Goal: Task Accomplishment & Management: Manage account settings

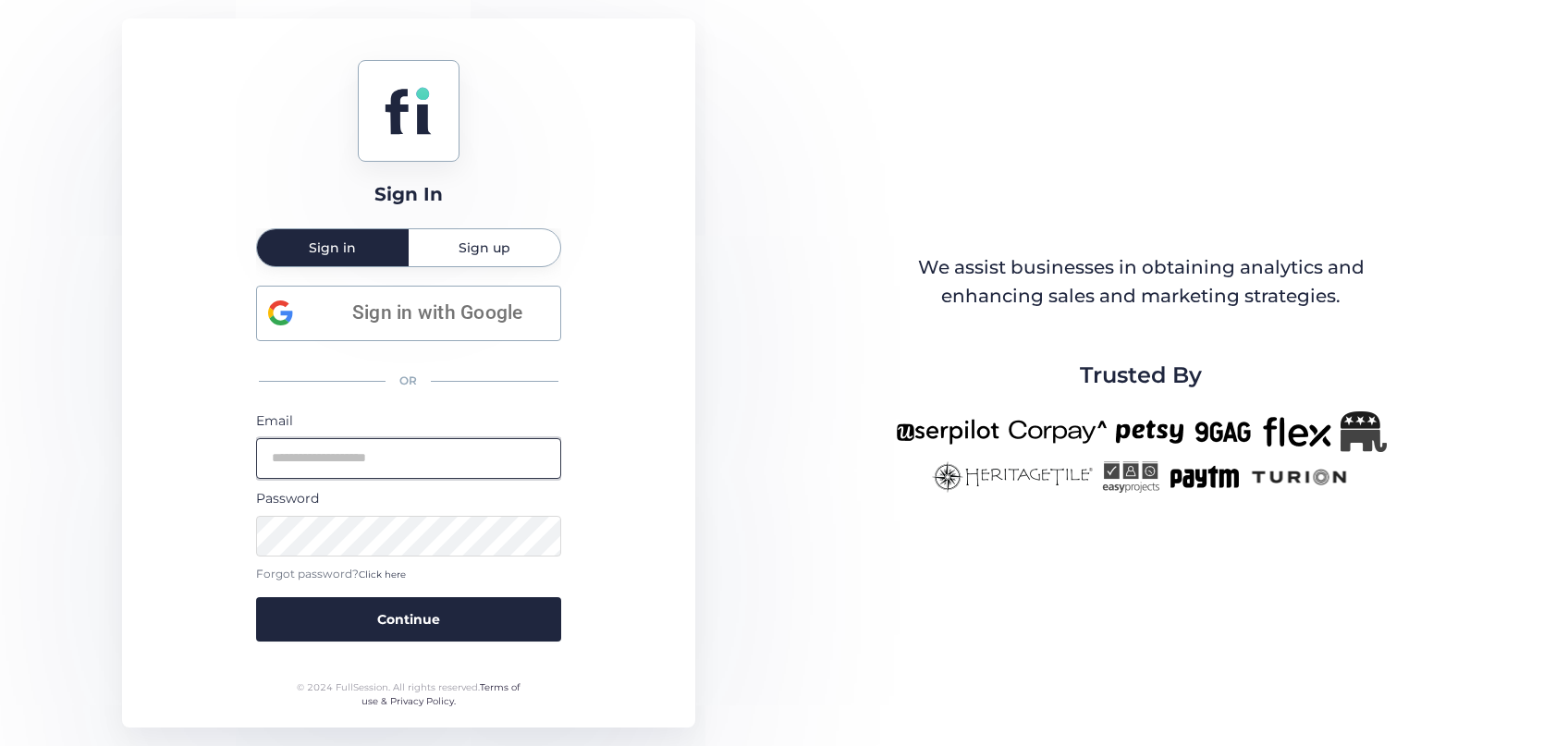
click at [315, 466] on input "email" at bounding box center [408, 458] width 305 height 41
click at [314, 465] on input "email" at bounding box center [408, 458] width 305 height 41
type input "**********"
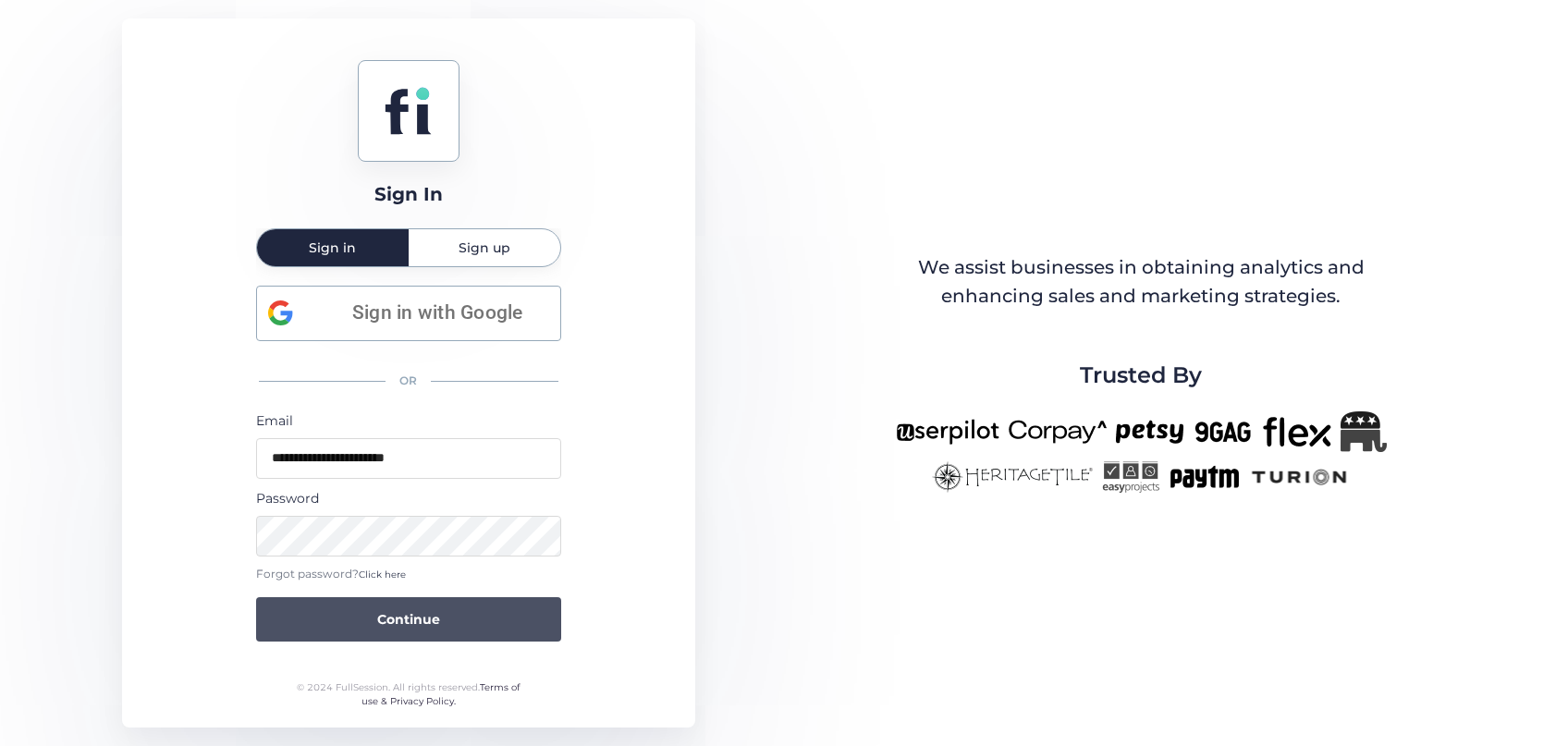
click at [422, 627] on span "Continue" at bounding box center [408, 619] width 63 height 21
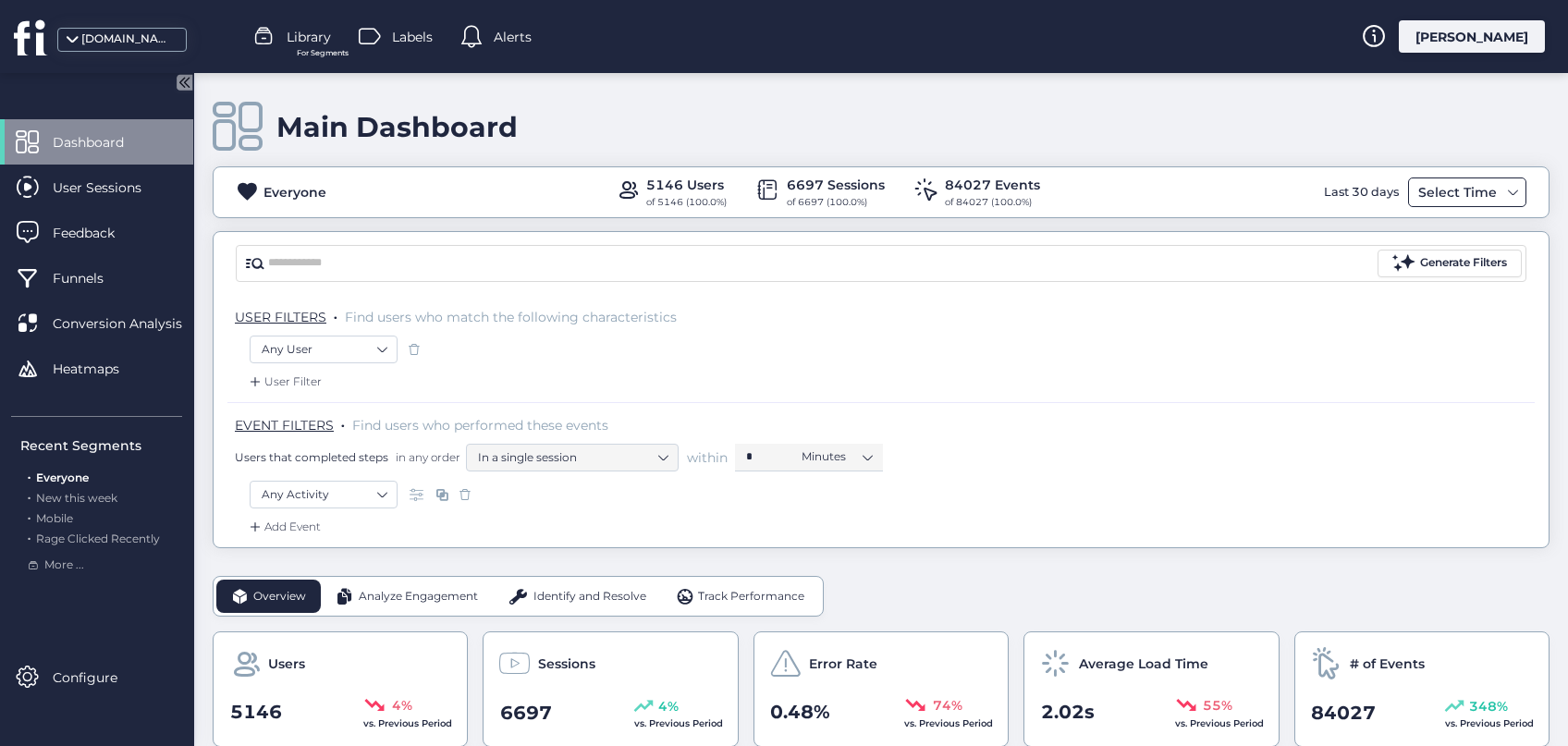
click at [1480, 182] on div "Select Time" at bounding box center [1457, 192] width 88 height 22
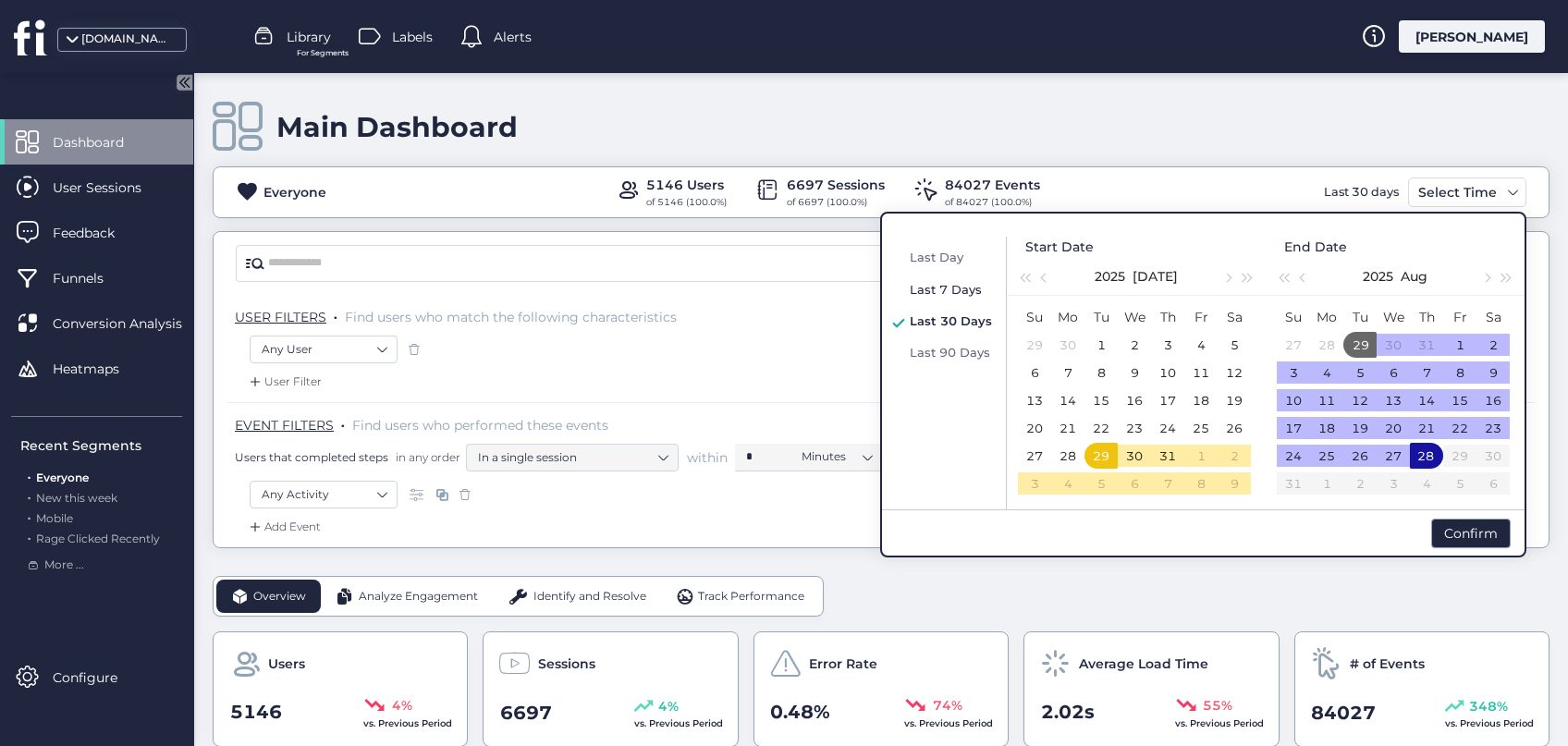
click at [956, 280] on div "Last 7 Days" at bounding box center [950, 289] width 92 height 22
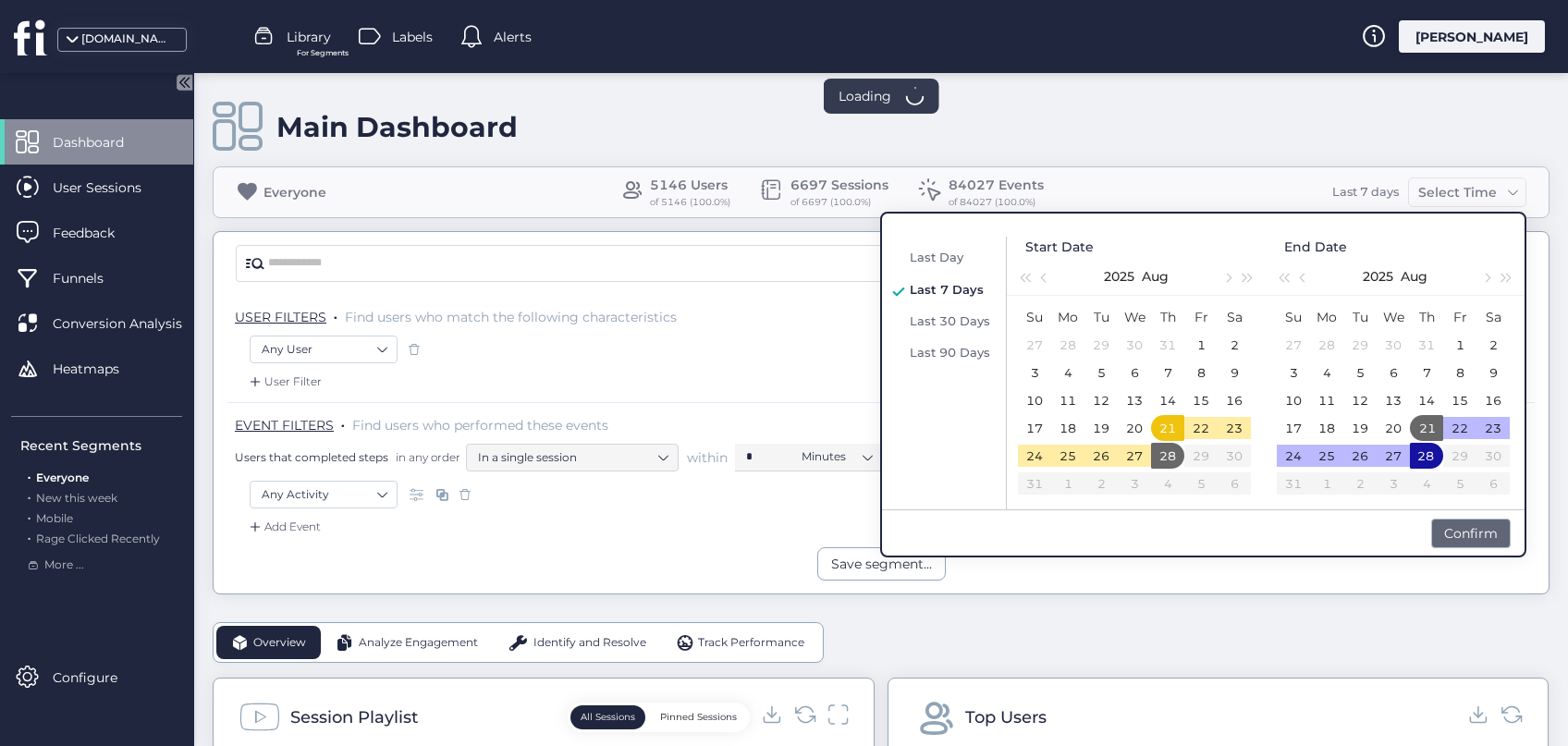
click at [1475, 540] on div "Confirm" at bounding box center [1471, 533] width 79 height 29
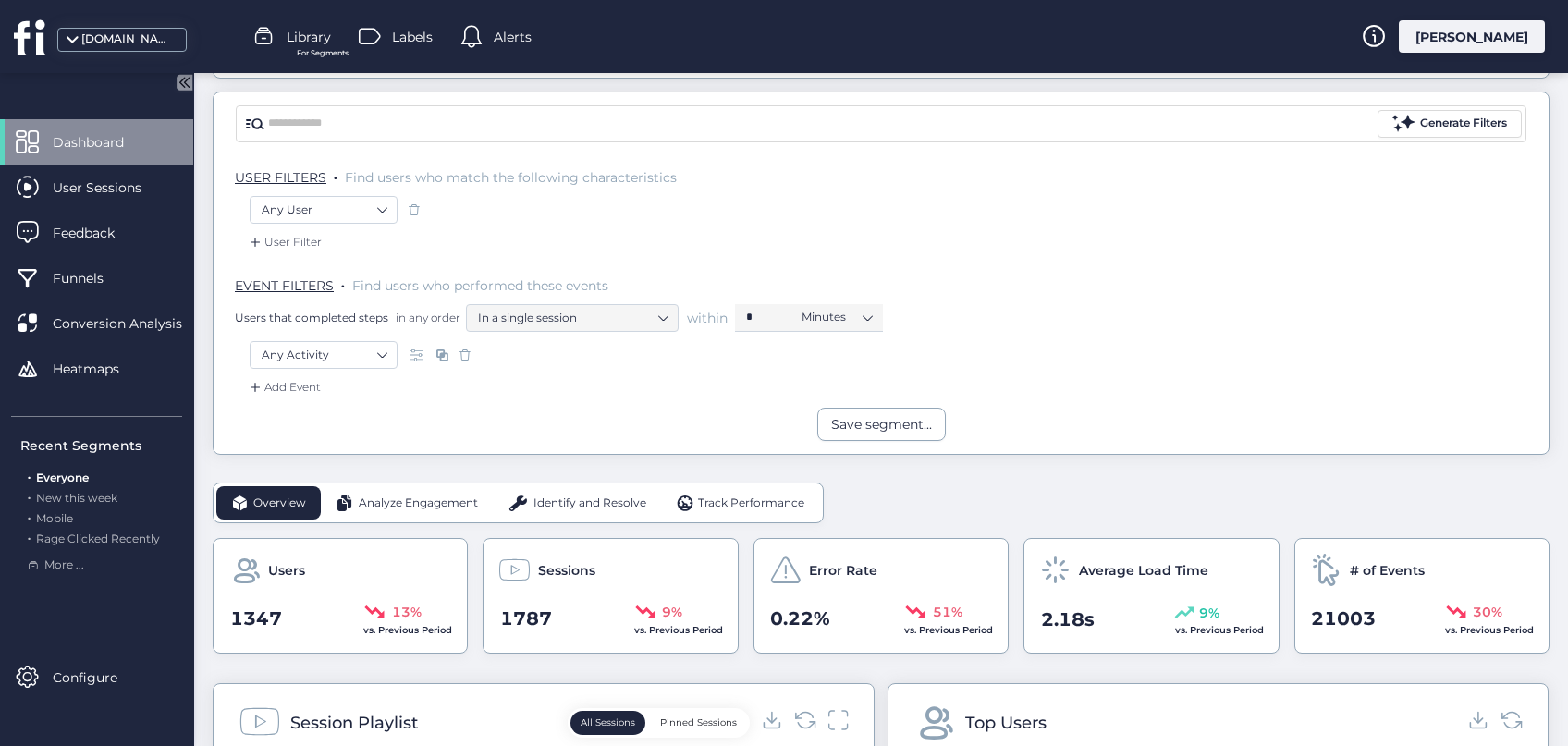
scroll to position [147, 0]
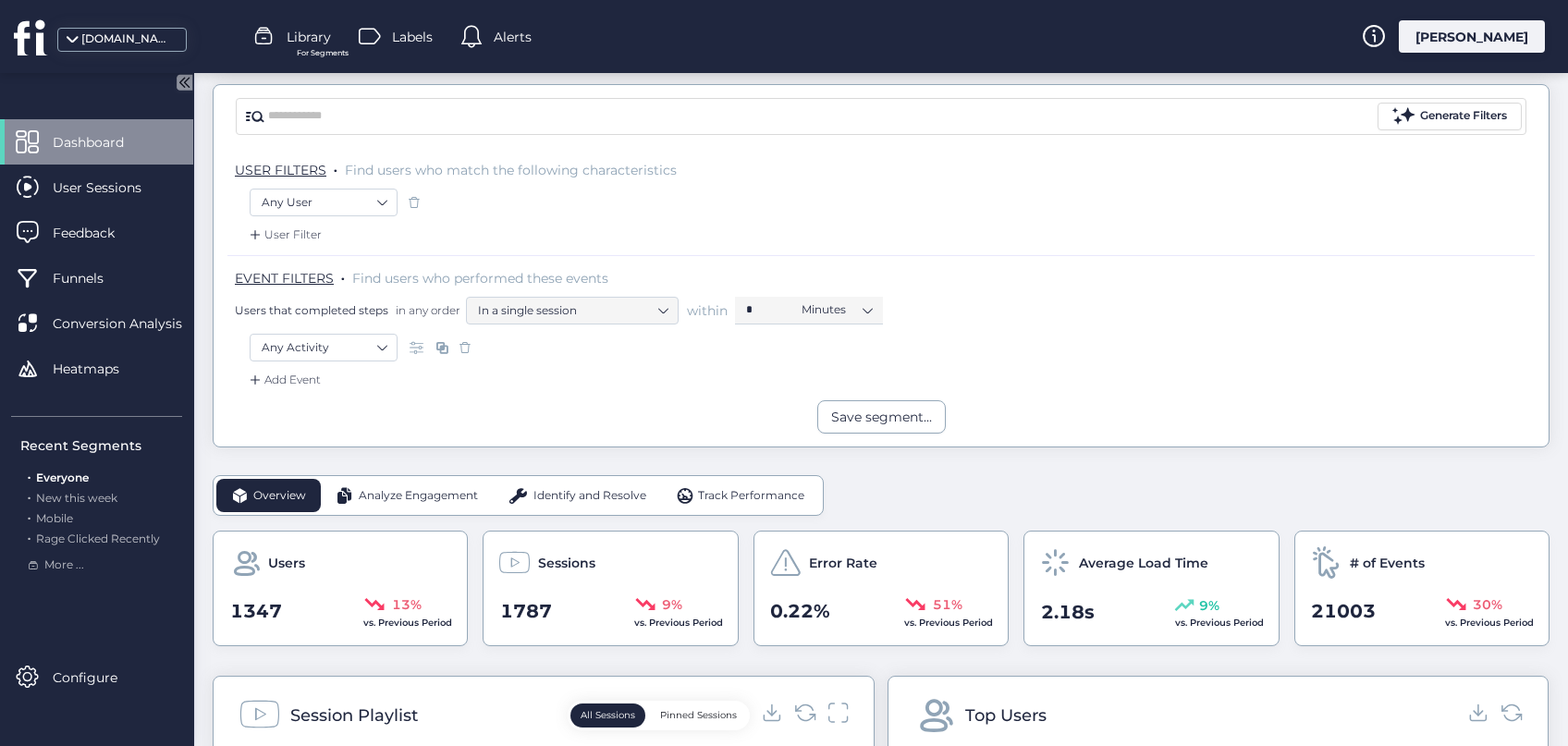
click at [628, 485] on div "Identify and Resolve" at bounding box center [577, 495] width 168 height 33
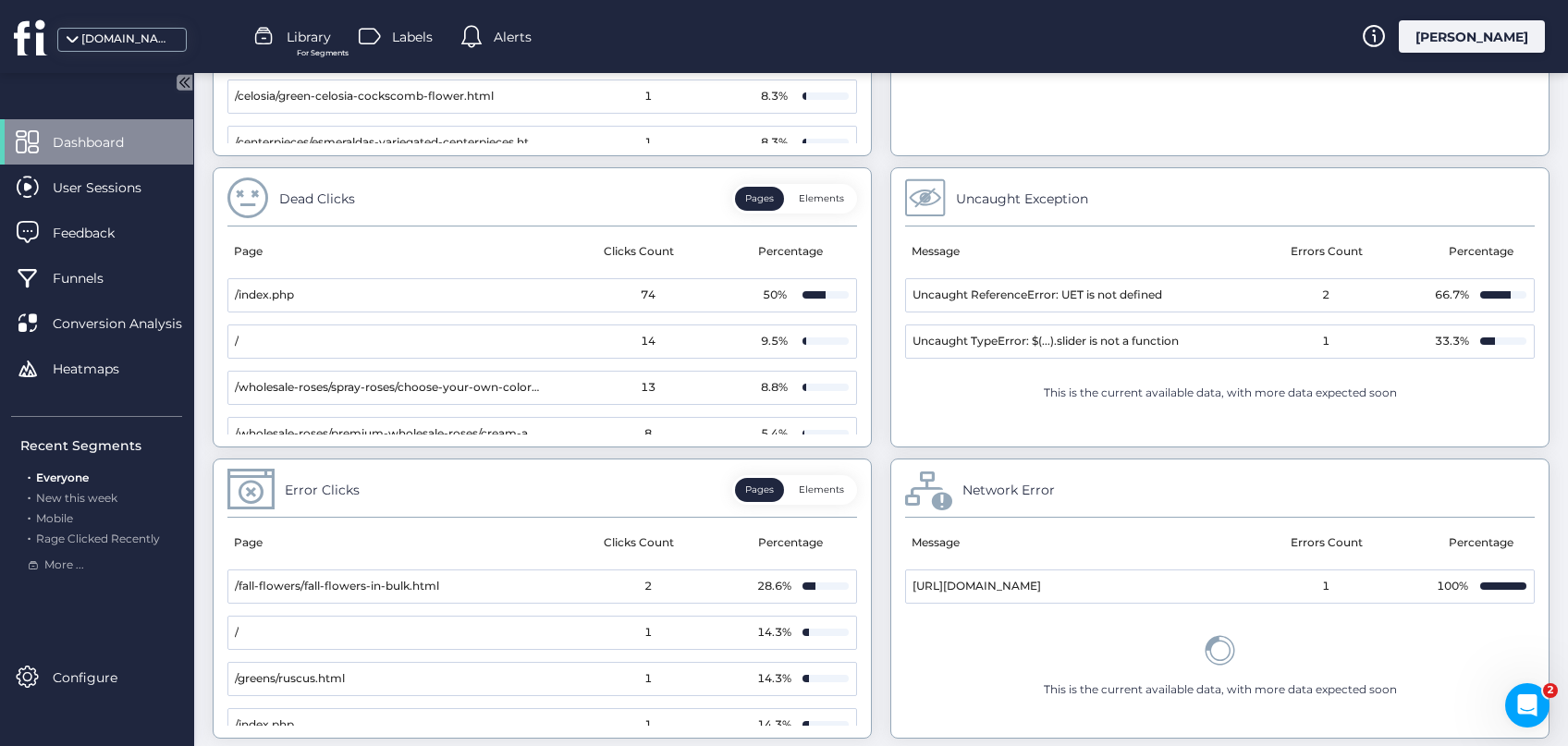
scroll to position [0, 0]
click at [1525, 700] on icon "Open Intercom Messenger" at bounding box center [1525, 703] width 30 height 30
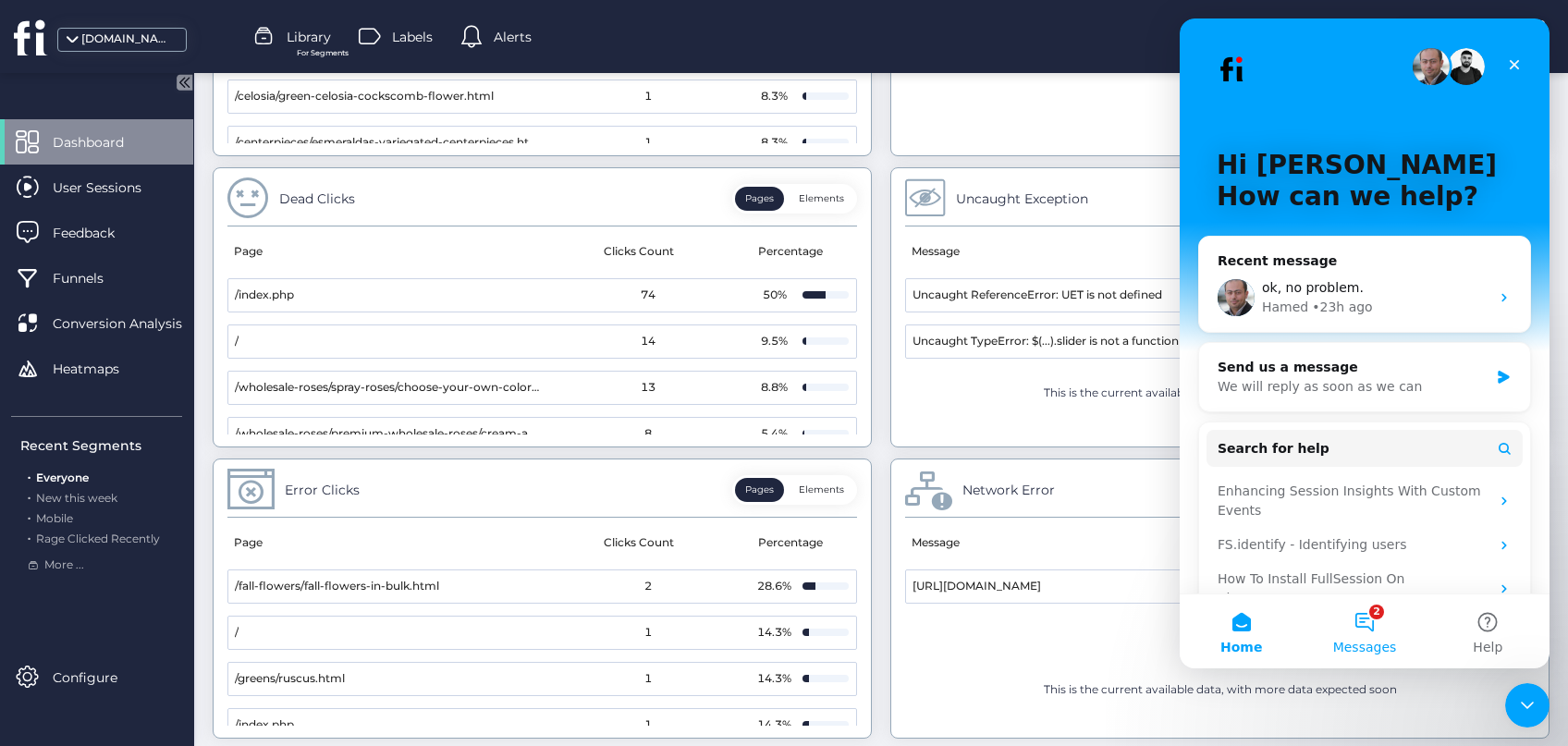
click at [1370, 627] on button "2 Messages" at bounding box center [1364, 631] width 123 height 74
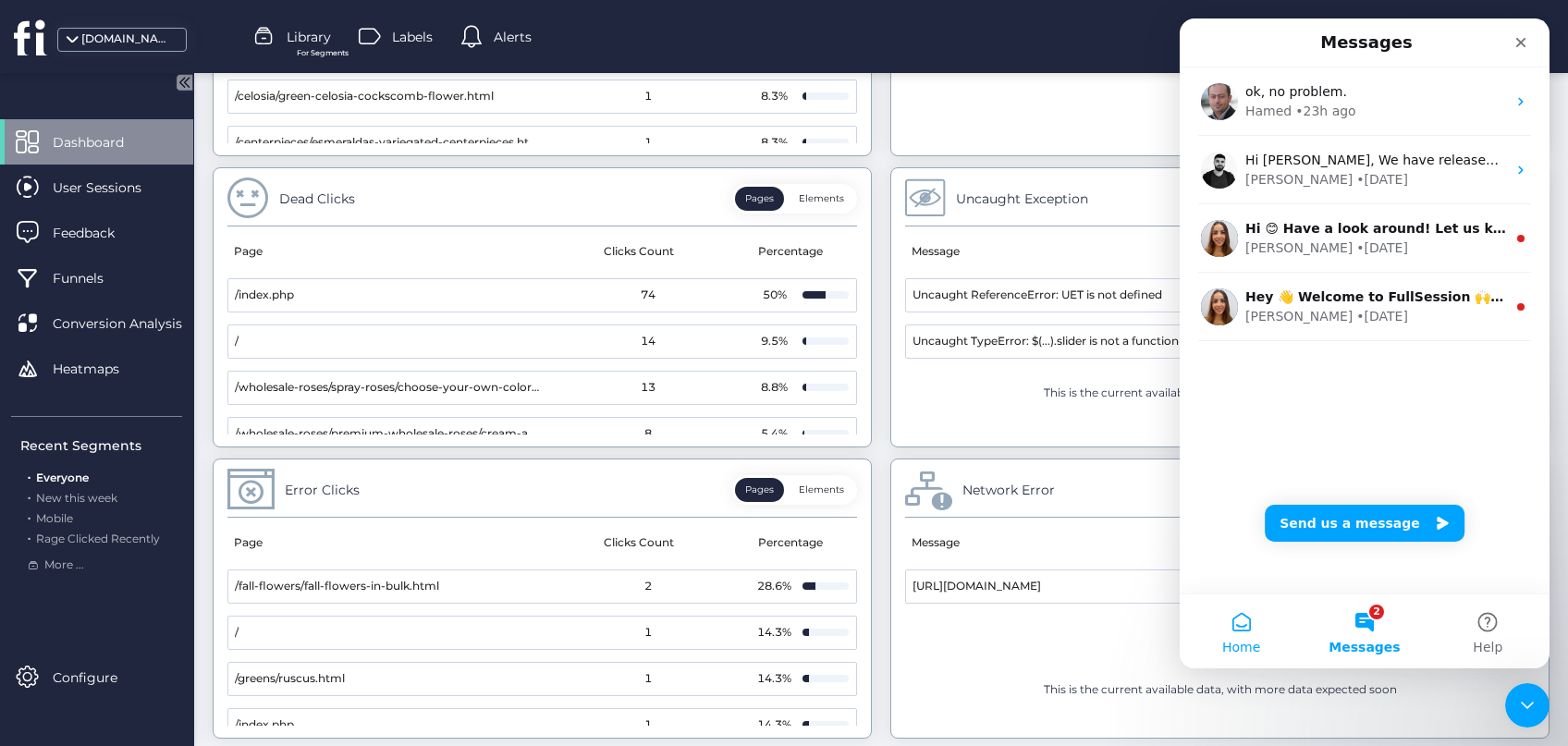
click at [1235, 640] on span "Home" at bounding box center [1241, 647] width 38 height 13
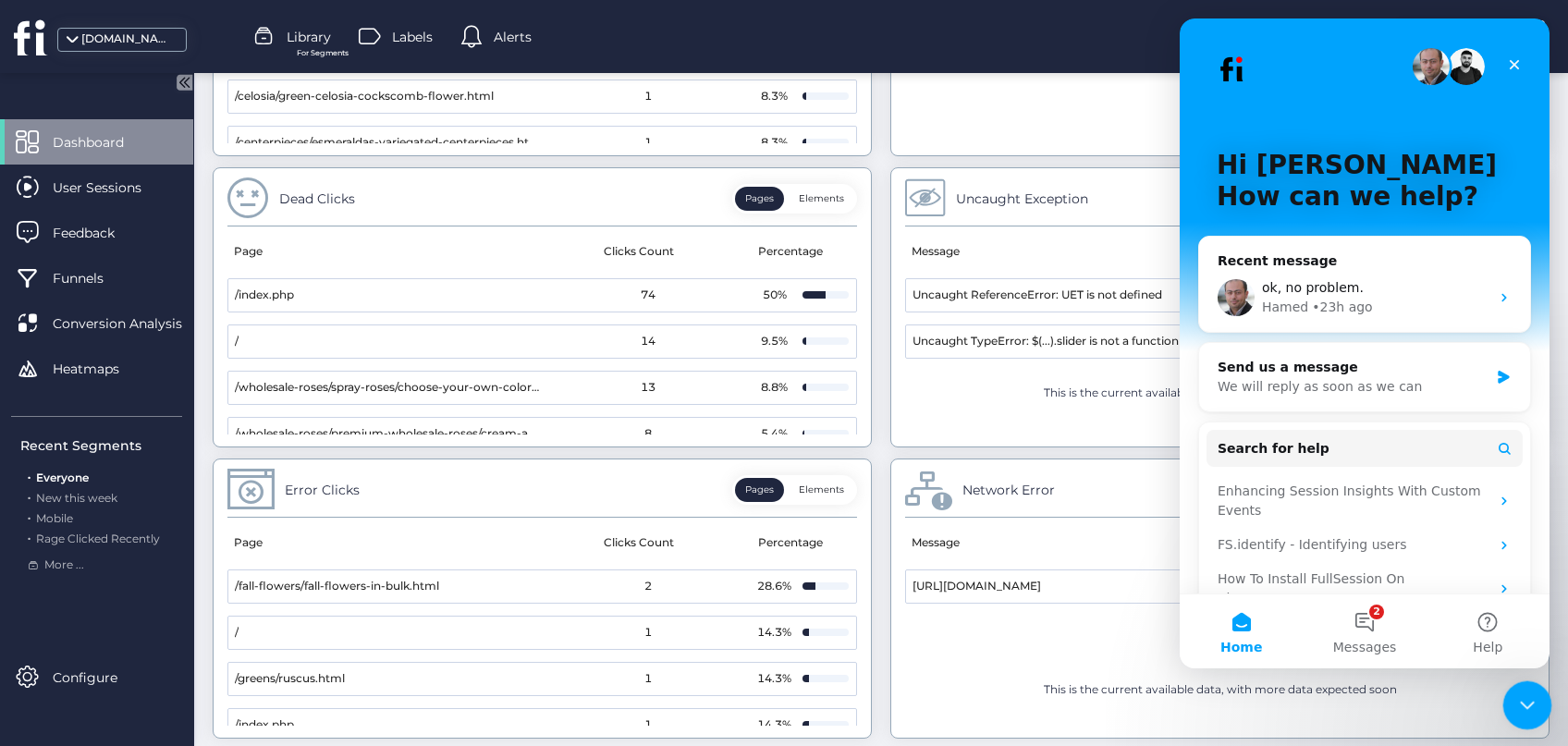
click at [1520, 704] on icon "Close Intercom Messenger" at bounding box center [1524, 702] width 22 height 22
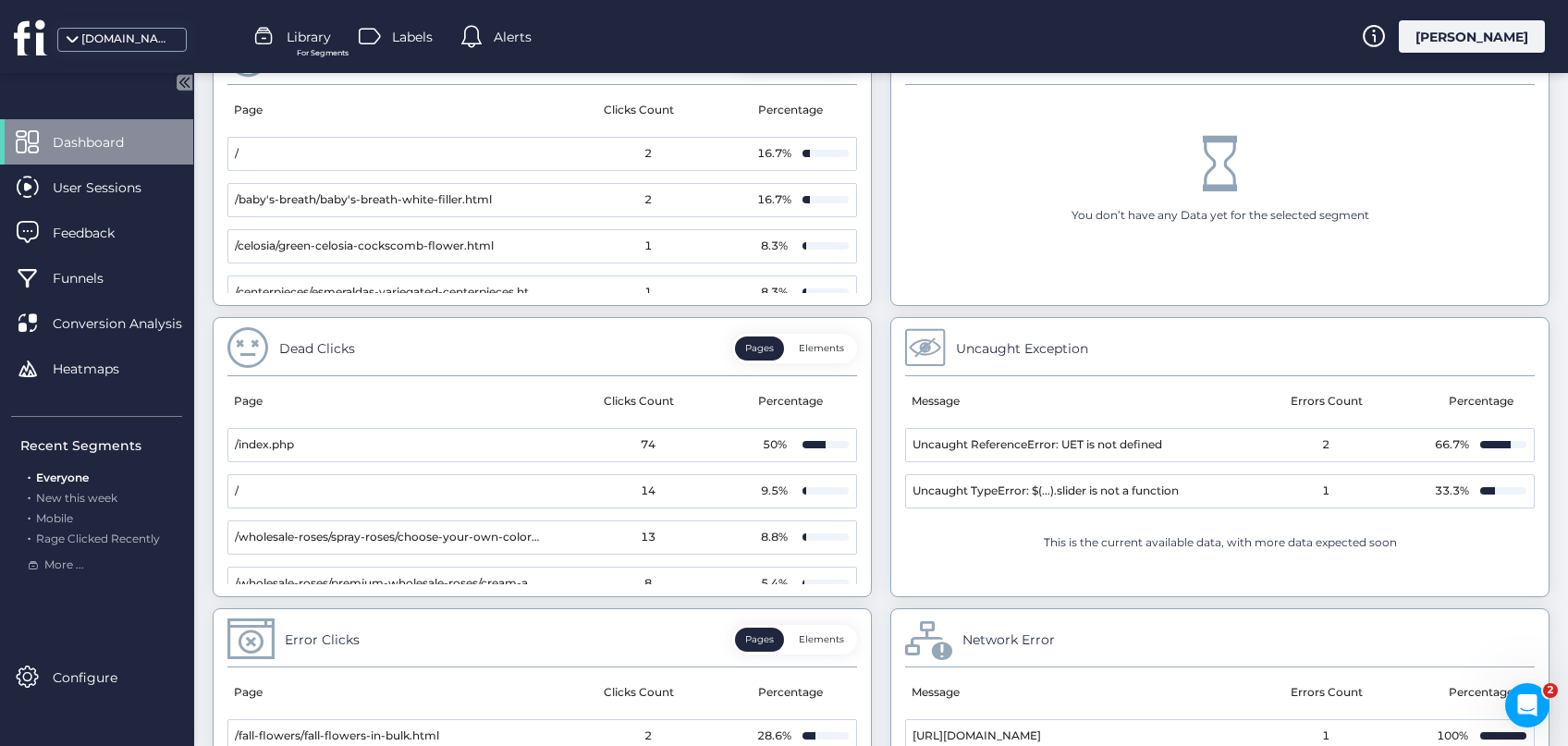
scroll to position [1070, 0]
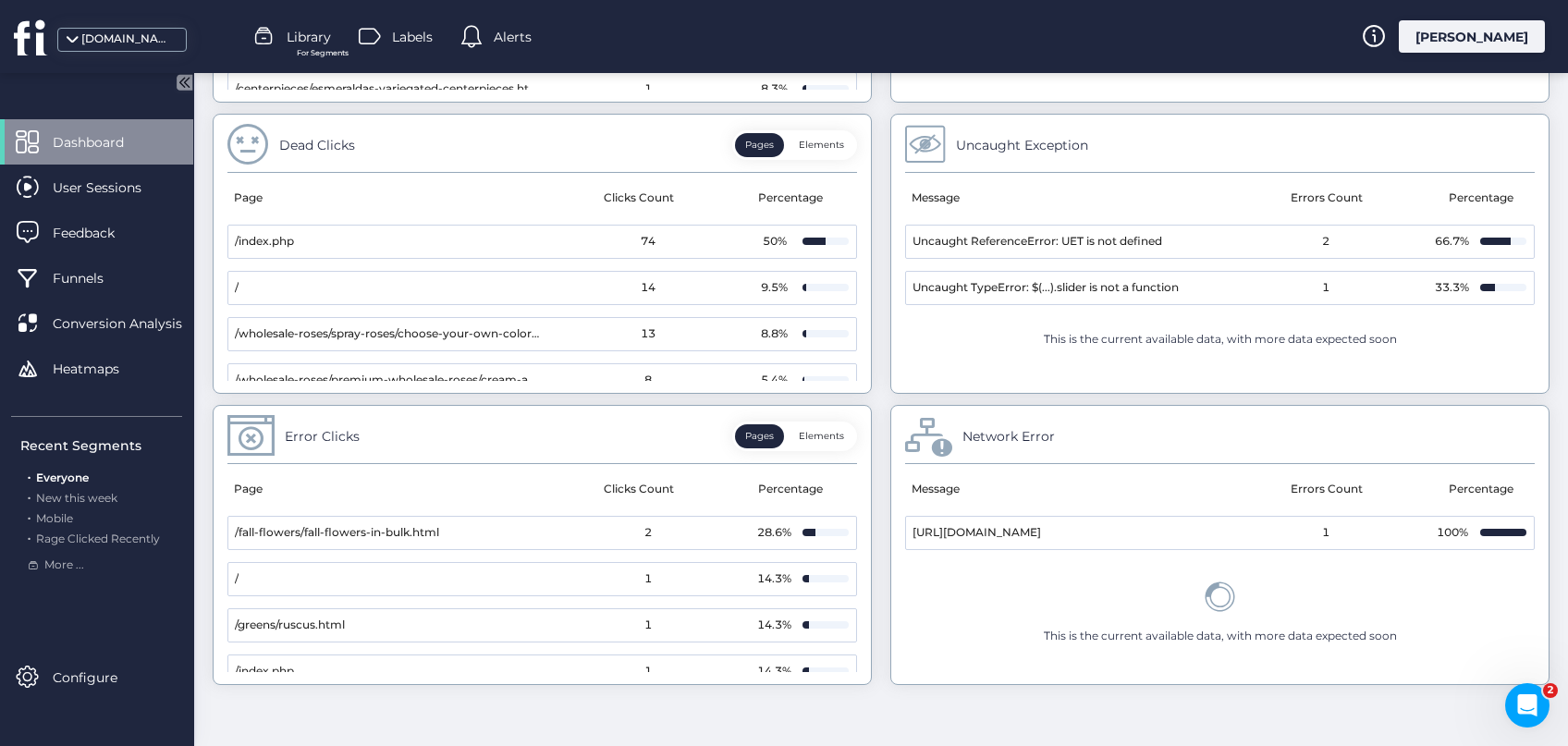
click at [822, 146] on button "Elements" at bounding box center [821, 144] width 65 height 24
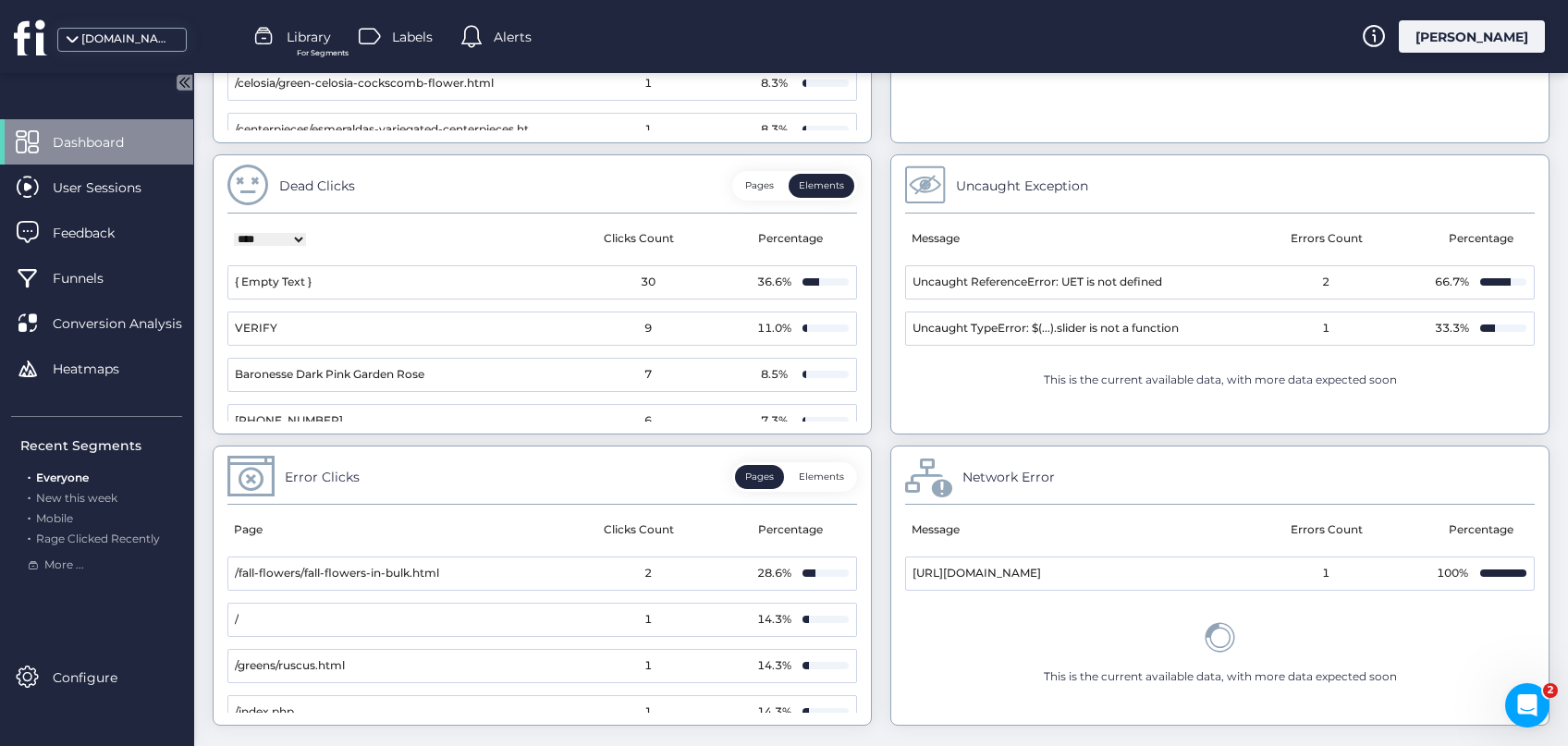
scroll to position [1019, 0]
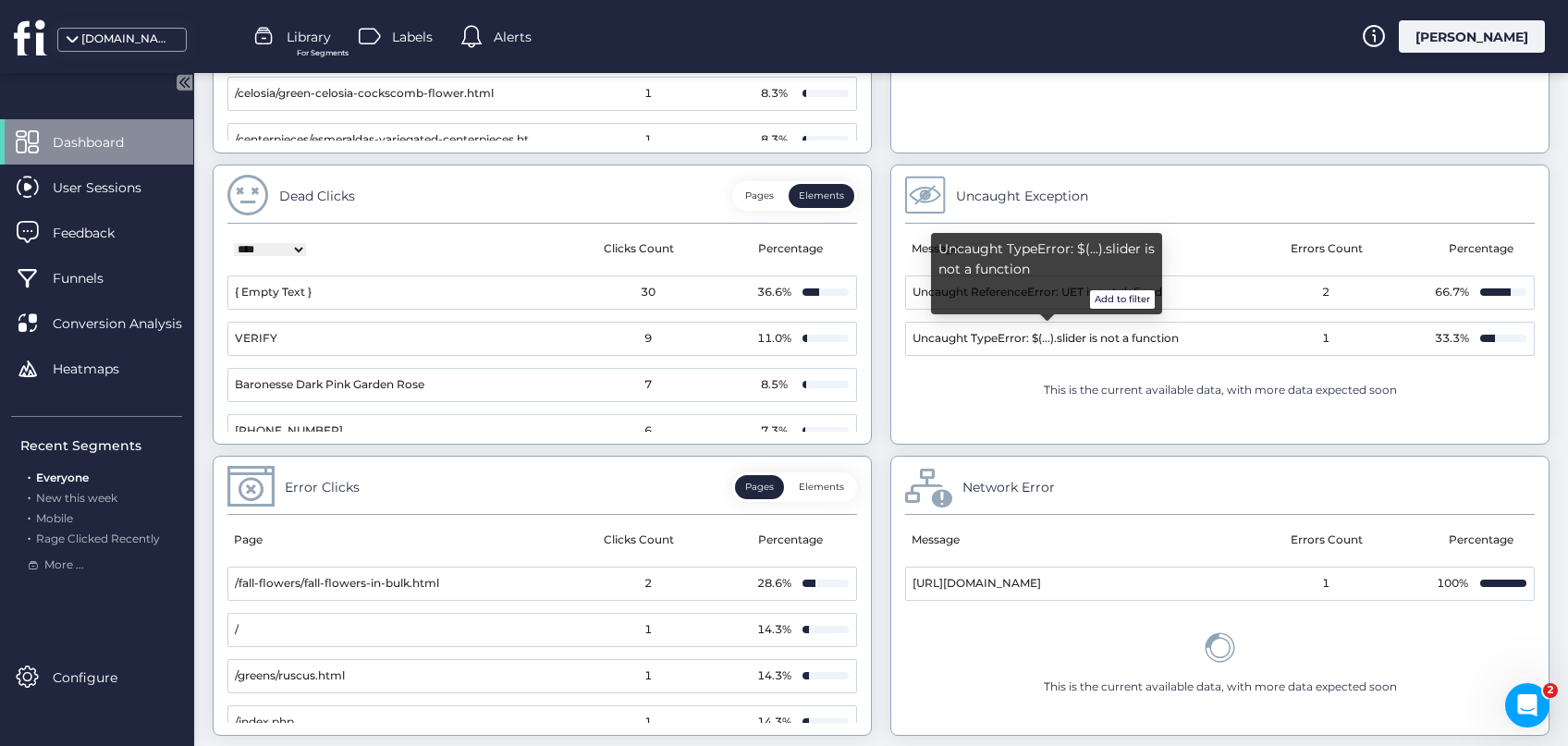
click at [1123, 297] on button "Add to filter" at bounding box center [1122, 299] width 65 height 19
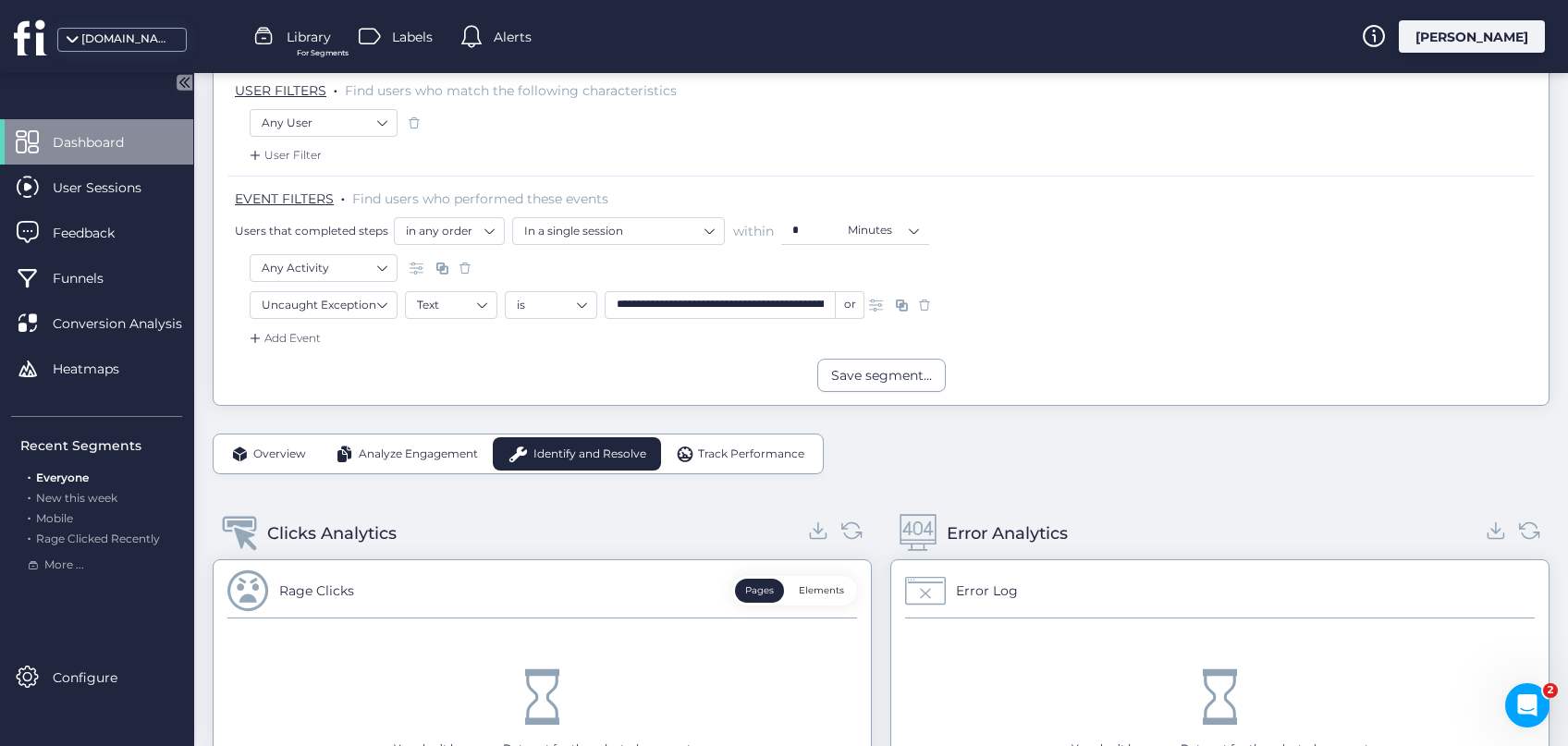
scroll to position [224, 0]
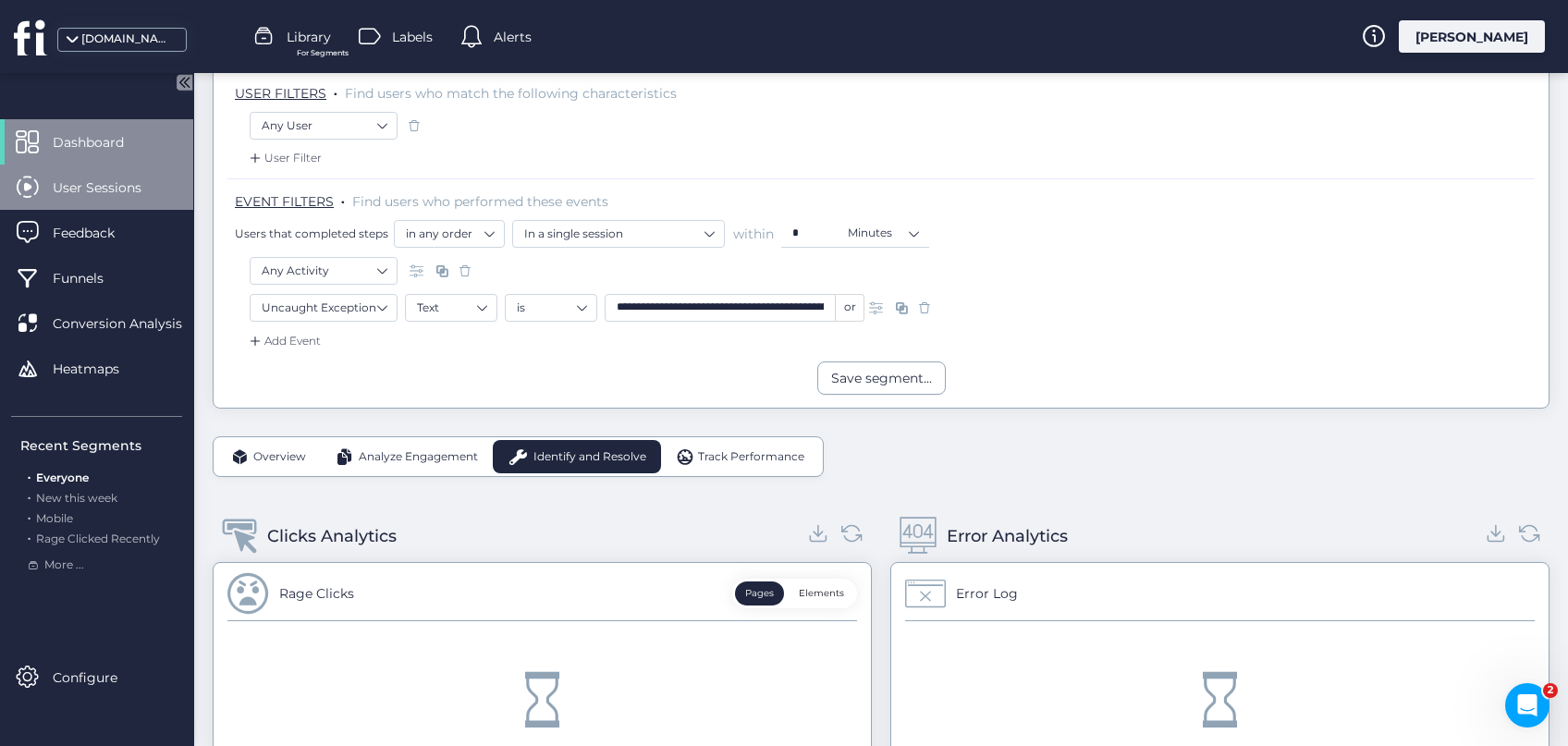
click at [123, 191] on span "User Sessions" at bounding box center [111, 188] width 116 height 21
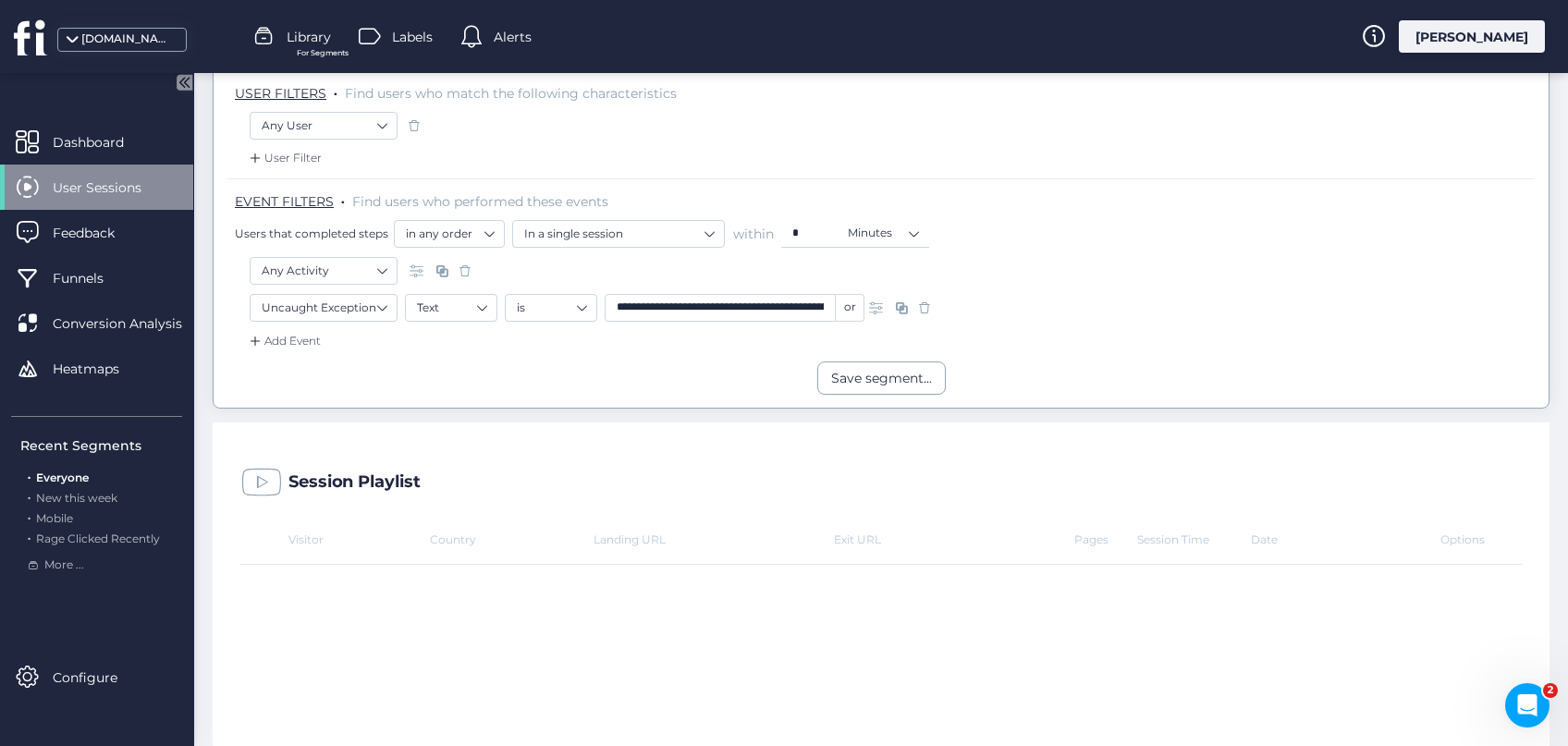
scroll to position [178, 0]
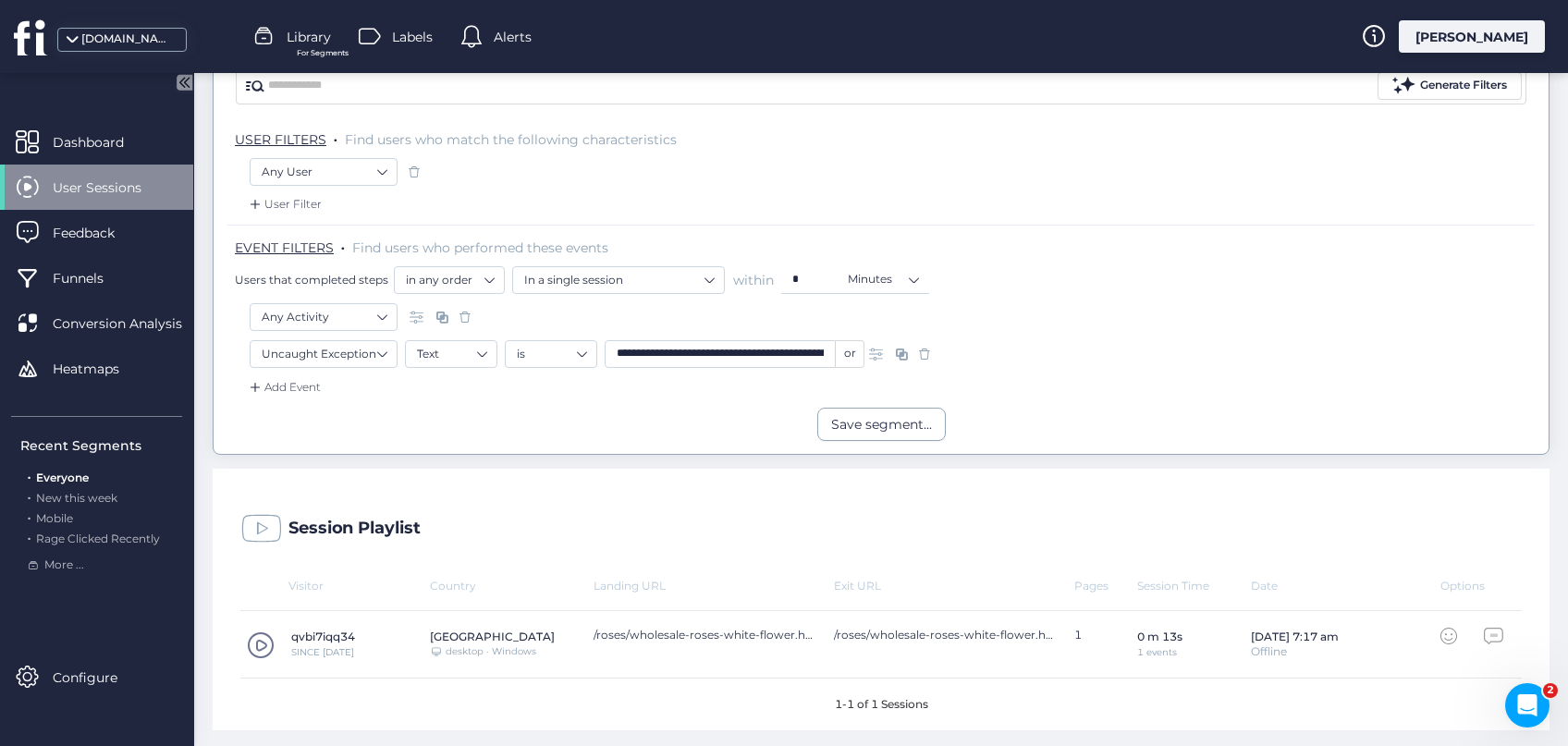
click at [255, 635] on span at bounding box center [260, 644] width 27 height 27
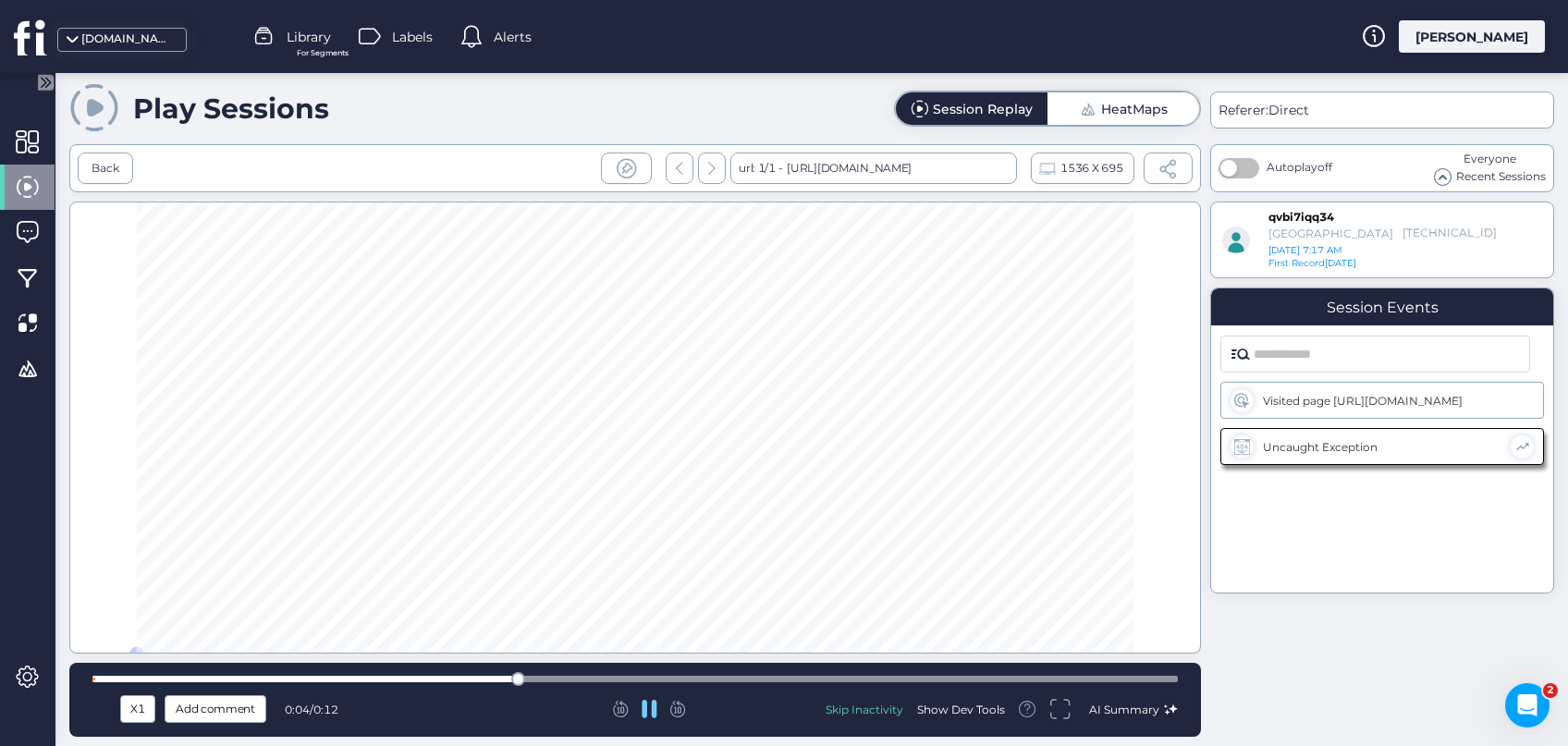
click at [942, 712] on div "Show Dev Tools" at bounding box center [961, 709] width 88 height 16
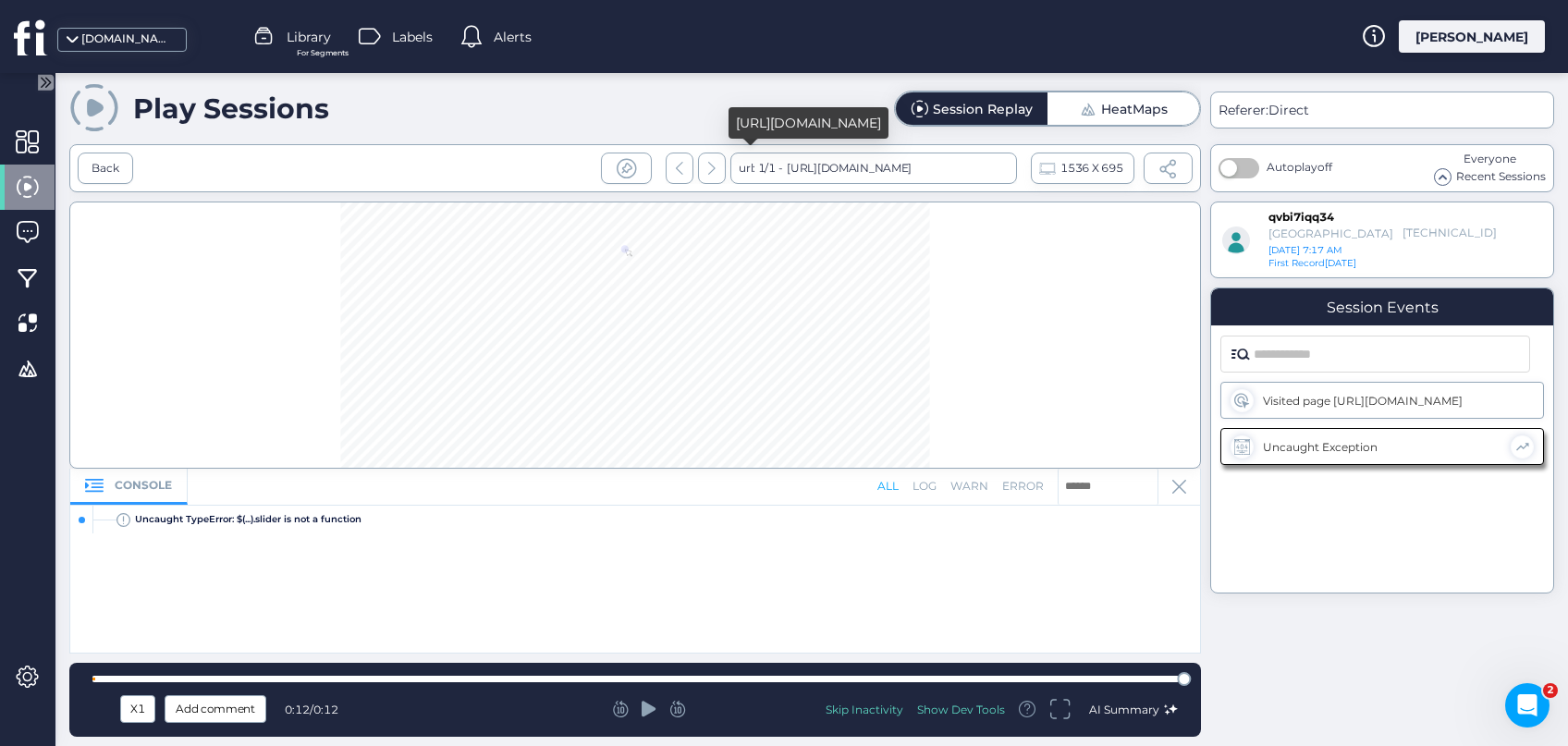
drag, startPoint x: 812, startPoint y: 121, endPoint x: 731, endPoint y: 59, distance: 102.0
click at [731, 108] on div "[URL][DOMAIN_NAME]" at bounding box center [808, 123] width 160 height 31
copy div "[URL][DOMAIN_NAME]"
click at [113, 160] on div "Back" at bounding box center [105, 168] width 27 height 18
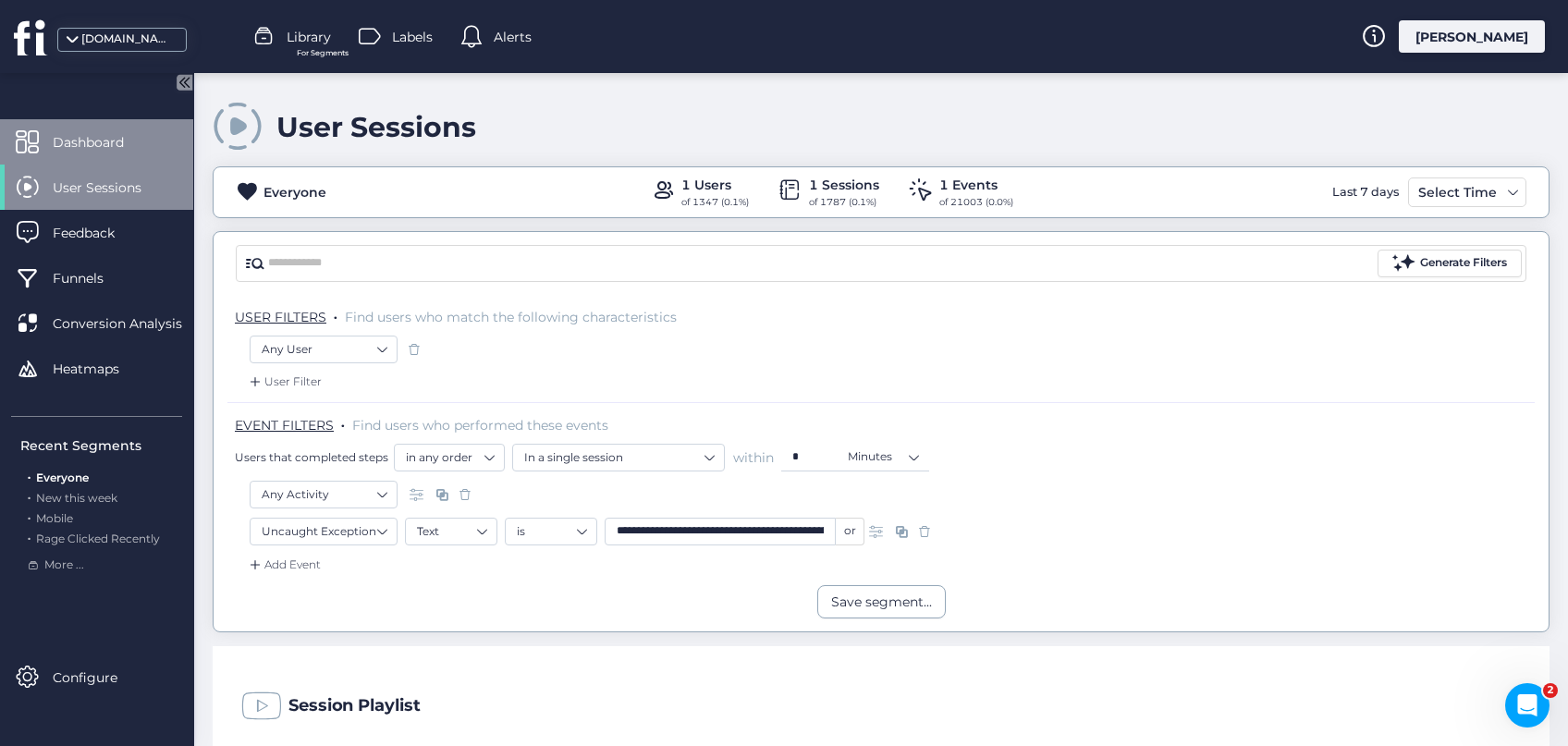
click at [66, 136] on span "Dashboard" at bounding box center [102, 143] width 99 height 21
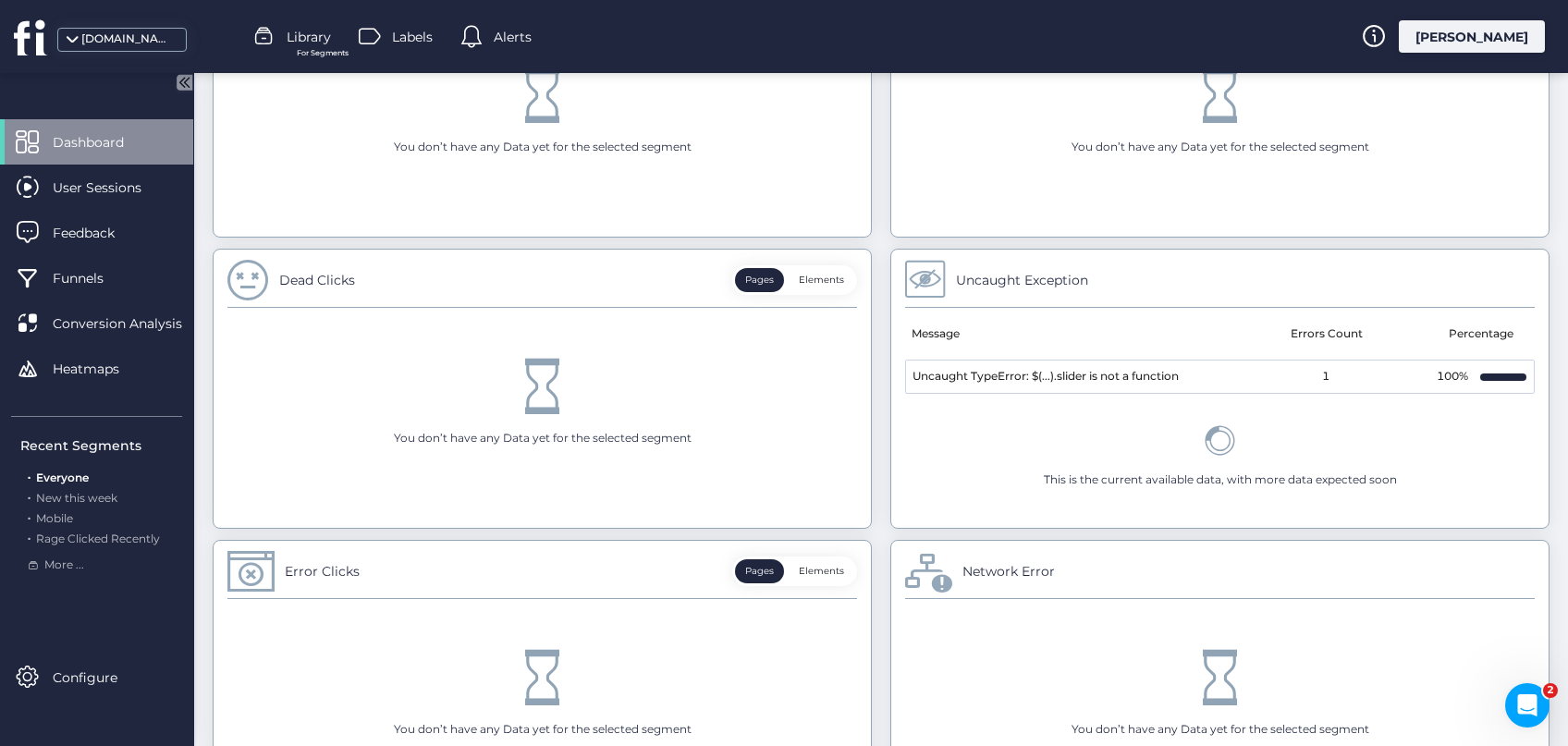
scroll to position [830, 0]
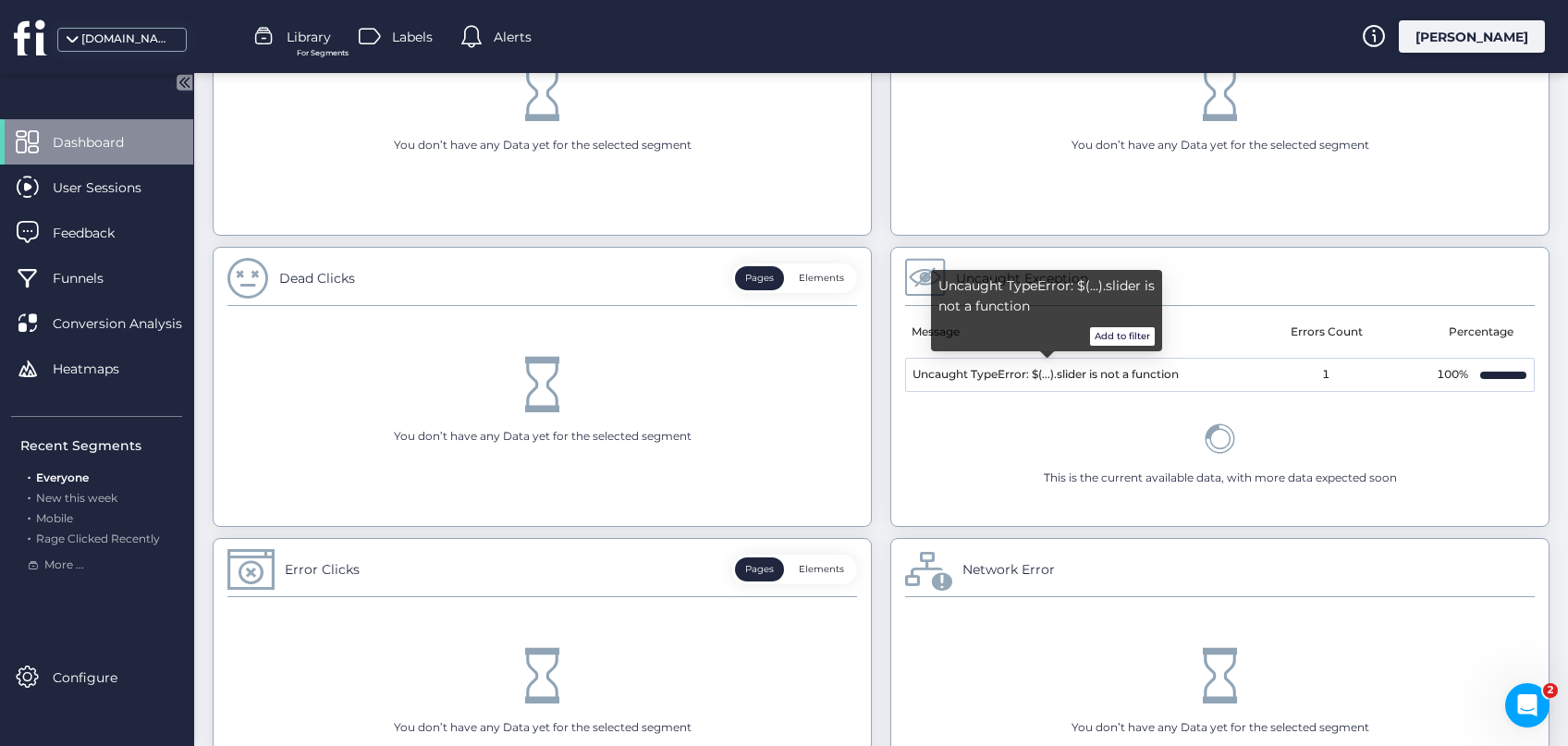
drag, startPoint x: 1184, startPoint y: 370, endPoint x: 1018, endPoint y: 378, distance: 166.2
click at [1018, 378] on mat-cell "Uncaught TypeError: $(...).slider is not a function" at bounding box center [1063, 375] width 315 height 32
drag, startPoint x: 1047, startPoint y: 304, endPoint x: 938, endPoint y: 280, distance: 111.6
click at [938, 280] on div "Uncaught TypeError: $(...).slider is not a function Add to filter" at bounding box center [1046, 311] width 231 height 81
copy span "Uncaught TypeError: $(...).slider is not a function"
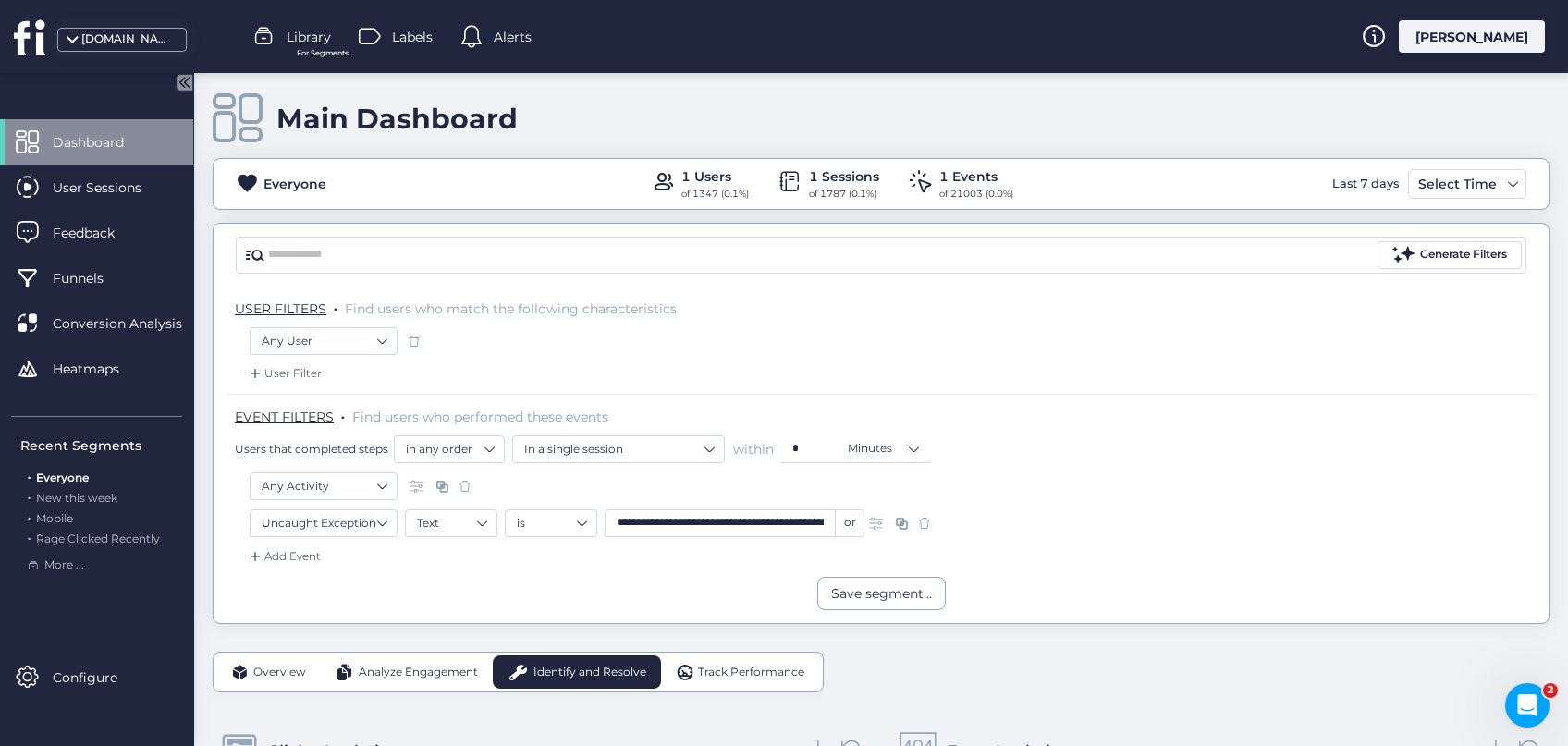
scroll to position [0, 0]
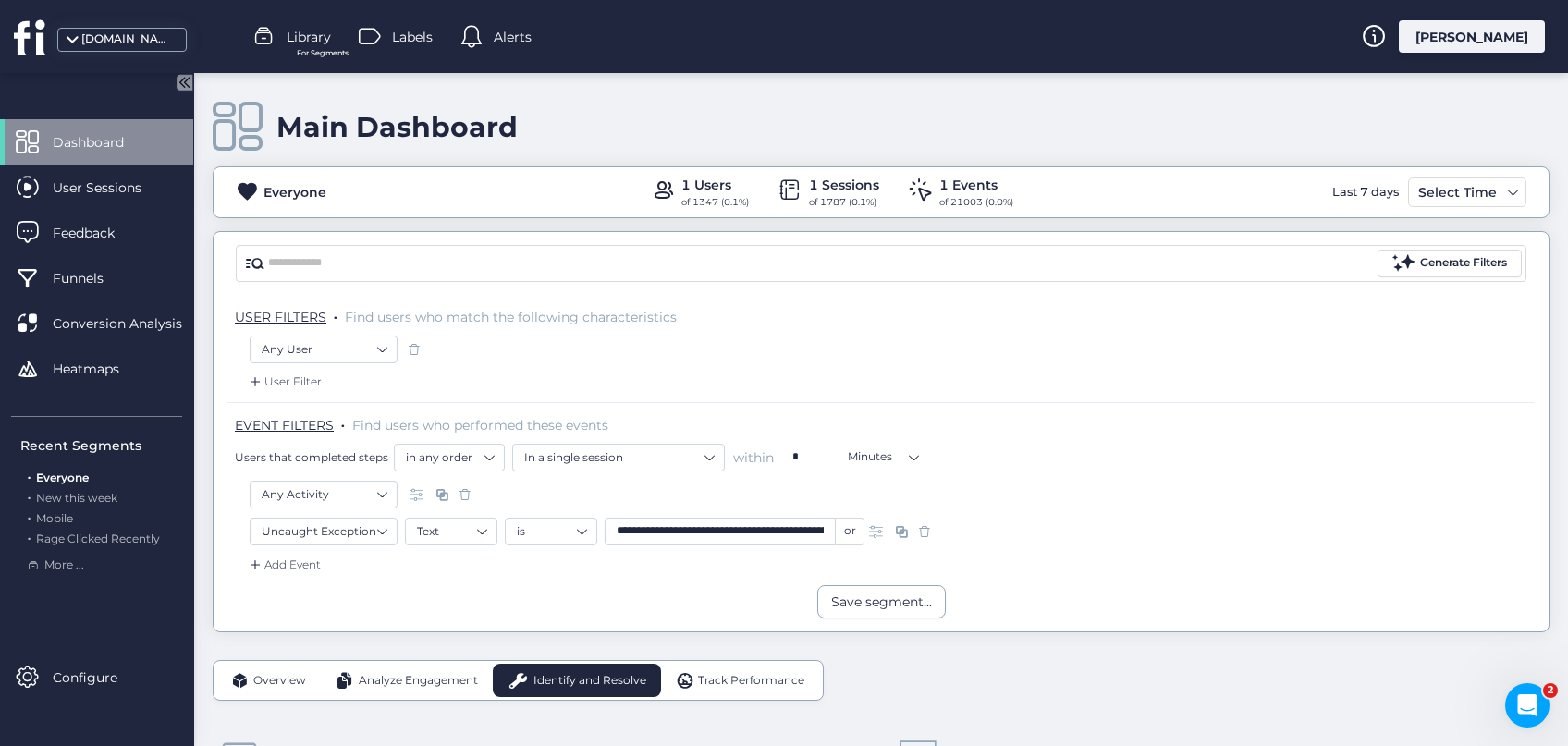
click at [1484, 32] on div "[PERSON_NAME]" at bounding box center [1472, 37] width 146 height 32
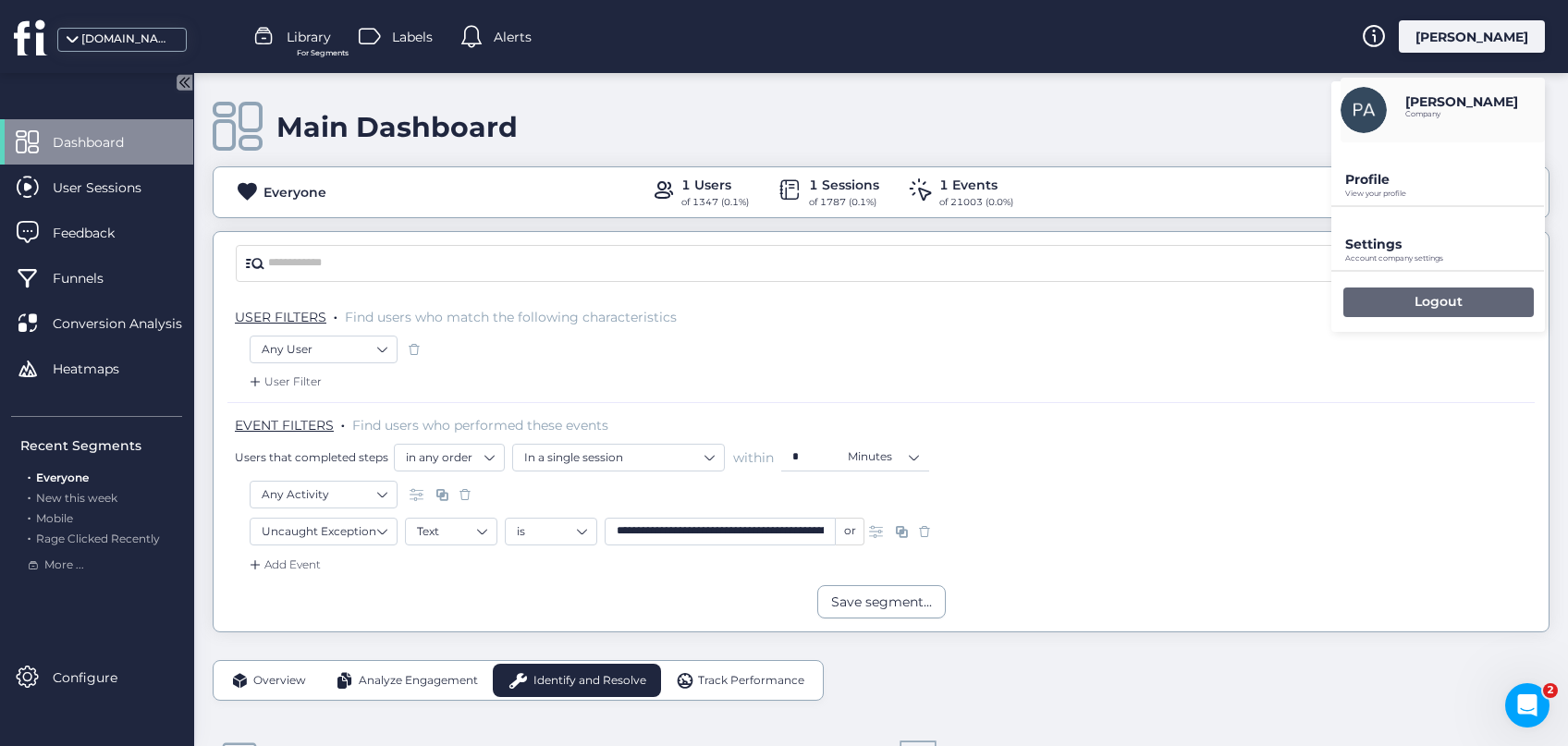
click at [1439, 295] on p "Logout" at bounding box center [1438, 301] width 48 height 17
